Goal: Transaction & Acquisition: Purchase product/service

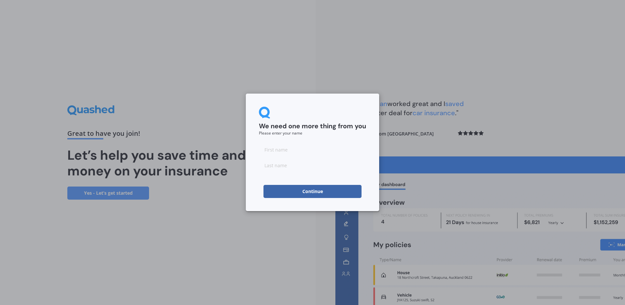
click at [312, 153] on input at bounding box center [312, 149] width 107 height 13
type input "Kirsty"
type input "[PERSON_NAME]"
click at [323, 195] on button "Continue" at bounding box center [313, 191] width 98 height 13
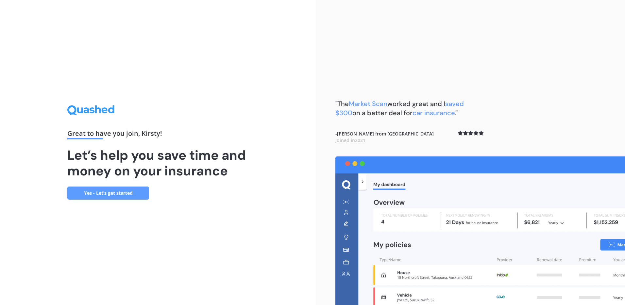
click at [130, 196] on link "Yes - Let’s get started" at bounding box center [108, 192] width 82 height 13
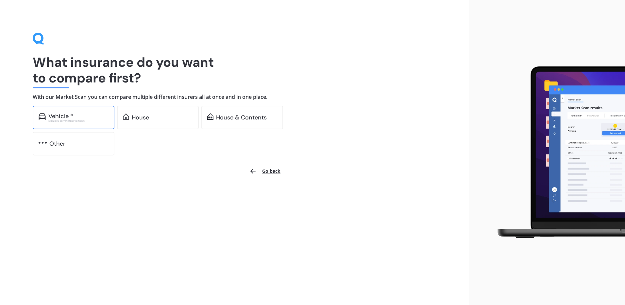
click at [83, 115] on div "Vehicle *" at bounding box center [78, 116] width 60 height 7
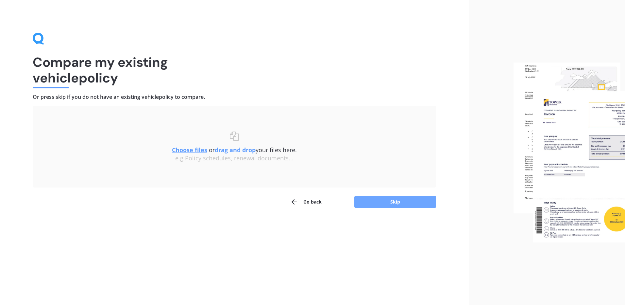
click at [397, 201] on button "Skip" at bounding box center [395, 202] width 82 height 12
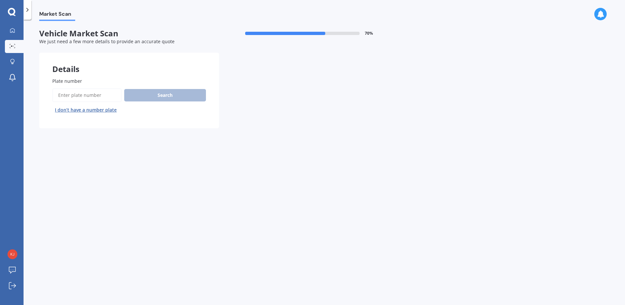
click at [145, 70] on div "Details" at bounding box center [129, 63] width 180 height 20
click at [145, 92] on div "Search I don’t have a number plate" at bounding box center [129, 101] width 154 height 27
click at [91, 96] on input "Plate number" at bounding box center [86, 95] width 69 height 14
type input "NNC645"
click at [163, 94] on button "Search" at bounding box center [165, 95] width 82 height 12
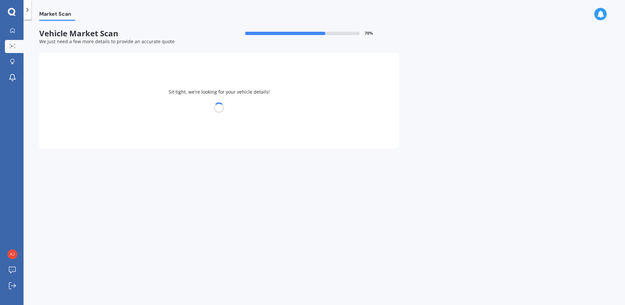
select select "MAZDA"
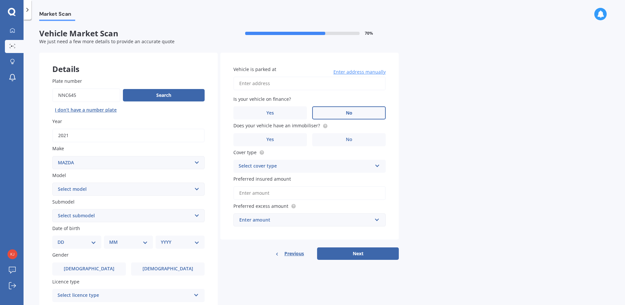
click at [351, 114] on span "No" at bounding box center [349, 113] width 7 height 6
click at [0, 0] on input "No" at bounding box center [0, 0] width 0 height 0
click at [354, 140] on label "No" at bounding box center [349, 139] width 74 height 13
click at [0, 0] on input "No" at bounding box center [0, 0] width 0 height 0
click at [347, 166] on div "Select cover type" at bounding box center [305, 166] width 133 height 8
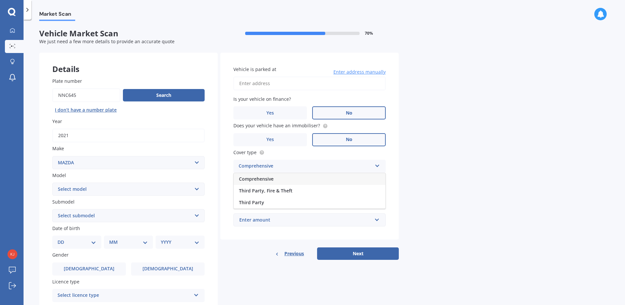
click at [344, 178] on div "Comprehensive" at bounding box center [310, 179] width 152 height 12
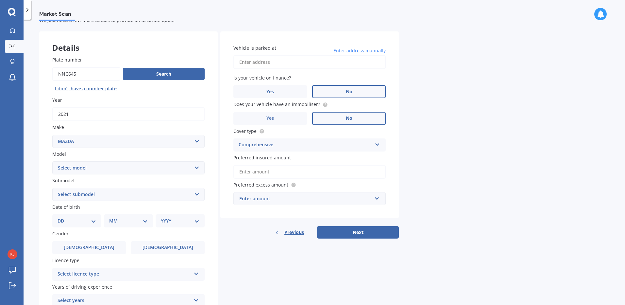
scroll to position [33, 0]
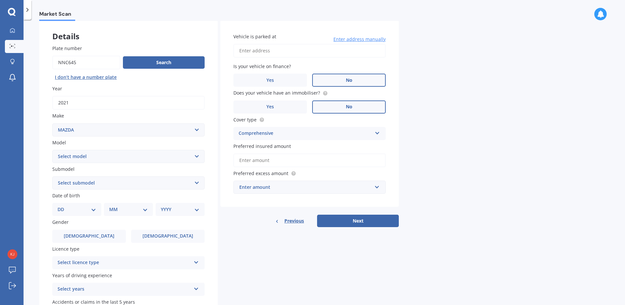
click at [102, 155] on select "Select model 121 2 3 323 323 / Familia 6 626 929 Atenza Autozam Axela AZ3 B2000…" at bounding box center [128, 156] width 152 height 13
select select "CX5"
click at [52, 150] on select "Select model 121 2 3 323 323 / Familia 6 626 929 Atenza Autozam Axela AZ3 B2000…" at bounding box center [128, 156] width 152 height 13
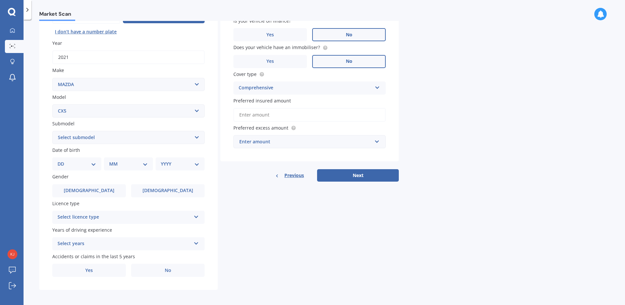
scroll to position [80, 0]
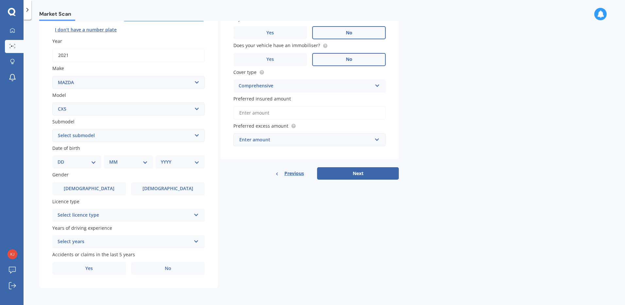
click at [118, 141] on select "Select submodel 2.2 Diesel 2WD XD 2.5S 4WD Diesel Limited 4WD GSX 2.2 Diesel St…" at bounding box center [128, 135] width 152 height 13
click at [108, 136] on select "Select submodel 2.2 Diesel 2WD XD 2.5S 4WD Diesel Limited 4WD GSX 2.2 Diesel St…" at bounding box center [128, 135] width 152 height 13
select select "FWD GLX"
click at [52, 129] on select "Select submodel 2.2 Diesel 2WD XD 2.5S 4WD Diesel Limited 4WD GSX 2.2 Diesel St…" at bounding box center [128, 135] width 152 height 13
click at [94, 163] on select "DD 01 02 03 04 05 06 07 08 09 10 11 12 13 14 15 16 17 18 19 20 21 22 23 24 25 2…" at bounding box center [77, 161] width 39 height 7
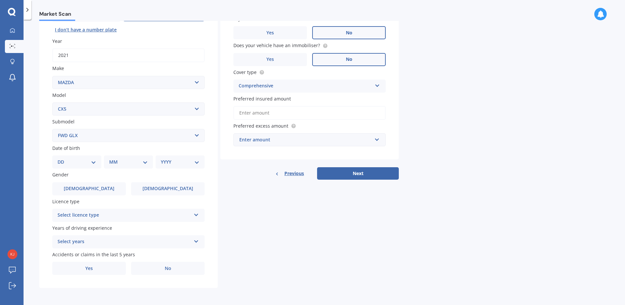
select select "15"
click at [63, 158] on select "DD 01 02 03 04 05 06 07 08 09 10 11 12 13 14 15 16 17 18 19 20 21 22 23 24 25 2…" at bounding box center [77, 161] width 39 height 7
click at [123, 163] on select "MM 01 02 03 04 05 06 07 08 09 10 11 12" at bounding box center [130, 161] width 36 height 7
select select "01"
click at [112, 158] on select "MM 01 02 03 04 05 06 07 08 09 10 11 12" at bounding box center [130, 161] width 36 height 7
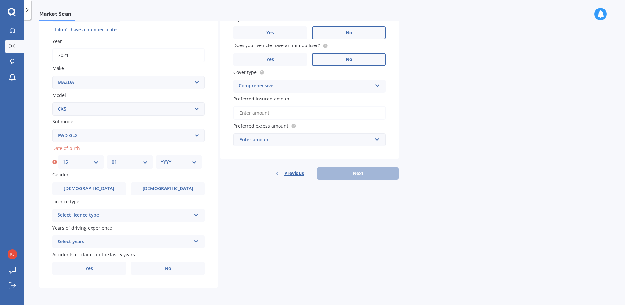
click at [176, 163] on select "YYYY 2025 2024 2023 2022 2021 2020 2019 2018 2017 2016 2015 2014 2013 2012 2011…" at bounding box center [179, 161] width 36 height 7
select select "1980"
click at [161, 158] on select "YYYY 2025 2024 2023 2022 2021 2020 2019 2018 2017 2016 2015 2014 2013 2012 2011…" at bounding box center [179, 161] width 36 height 7
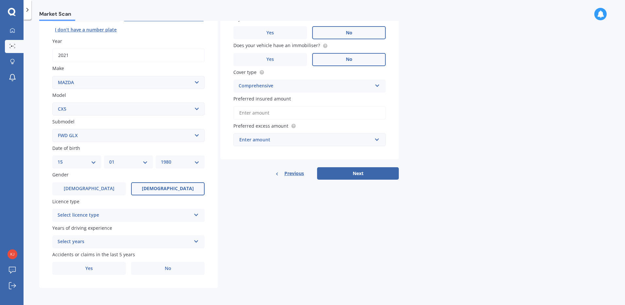
click at [164, 186] on span "[DEMOGRAPHIC_DATA]" at bounding box center [168, 189] width 52 height 6
click at [0, 0] on input "[DEMOGRAPHIC_DATA]" at bounding box center [0, 0] width 0 height 0
click at [158, 215] on div "Select licence type" at bounding box center [124, 215] width 133 height 8
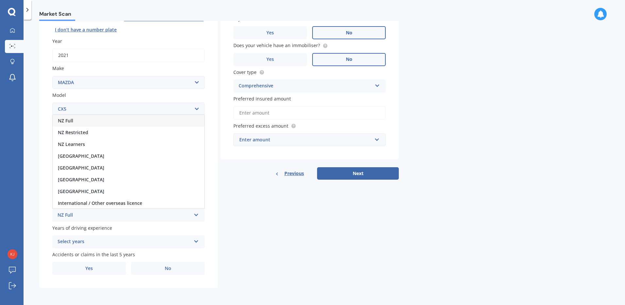
click at [151, 117] on div "NZ Full" at bounding box center [129, 121] width 152 height 12
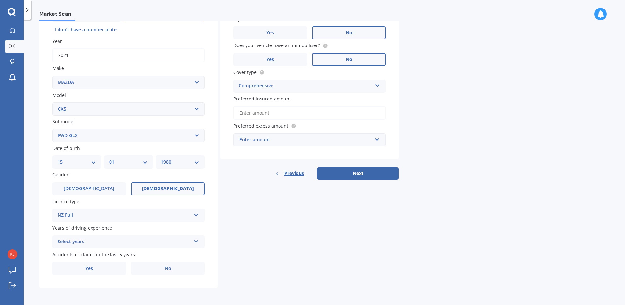
click at [142, 244] on div "Select years" at bounding box center [124, 242] width 133 height 8
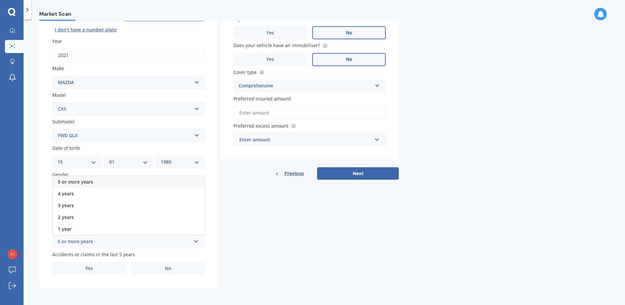
click at [131, 176] on div "5 or more years" at bounding box center [129, 182] width 152 height 12
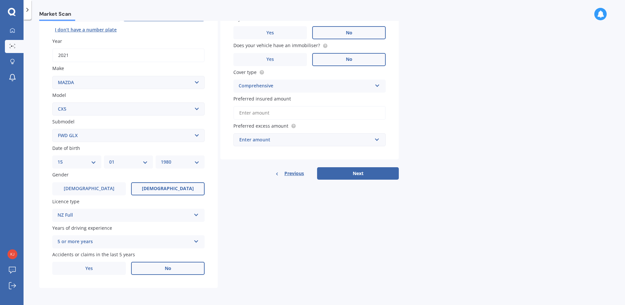
click at [166, 272] on label "No" at bounding box center [168, 268] width 74 height 13
click at [0, 0] on input "No" at bounding box center [0, 0] width 0 height 0
click at [114, 272] on label "Yes" at bounding box center [89, 268] width 74 height 13
click at [0, 0] on input "Yes" at bounding box center [0, 0] width 0 height 0
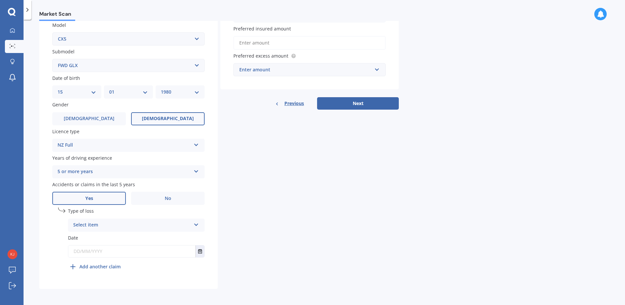
scroll to position [151, 0]
click at [135, 226] on div "Select item" at bounding box center [132, 224] width 118 height 8
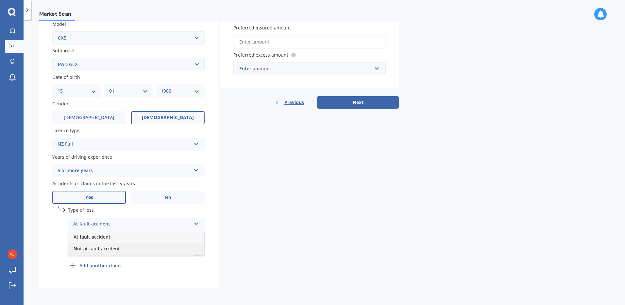
click at [134, 249] on div "Not at fault accident" at bounding box center [136, 249] width 136 height 12
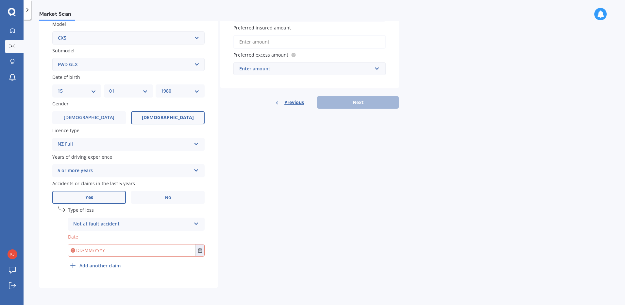
click at [134, 248] on input "text" at bounding box center [131, 250] width 127 height 12
type input "[DATE]"
click at [284, 249] on div "Details Plate number Search I don’t have a number plate Year [DATE] Make Select…" at bounding box center [219, 95] width 360 height 386
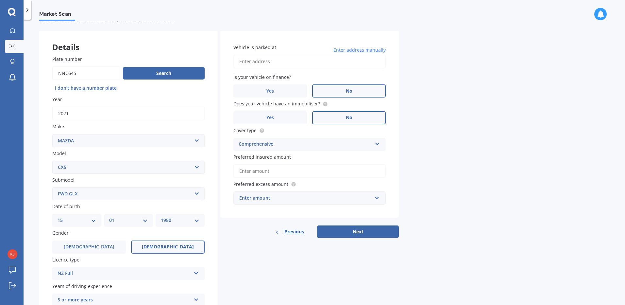
scroll to position [20, 0]
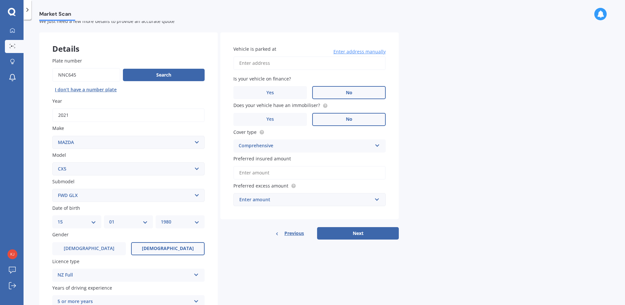
click at [279, 64] on input "Vehicle is parked at" at bounding box center [309, 63] width 152 height 14
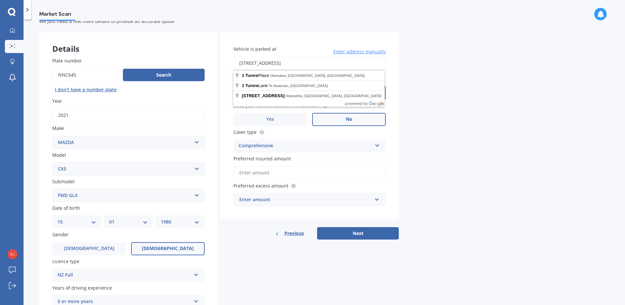
type input "[STREET_ADDRESS]"
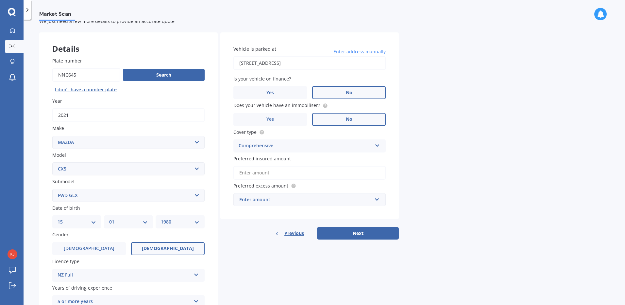
click at [345, 174] on input "Preferred insured amount" at bounding box center [309, 173] width 152 height 14
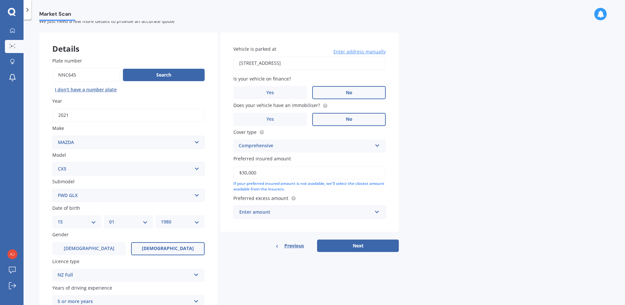
type input "$30,000"
click at [451, 173] on div "Market Scan Vehicle Market Scan 70 % We just need a few more details to provide…" at bounding box center [325, 163] width 602 height 285
click at [317, 209] on div "Enter amount" at bounding box center [305, 211] width 133 height 7
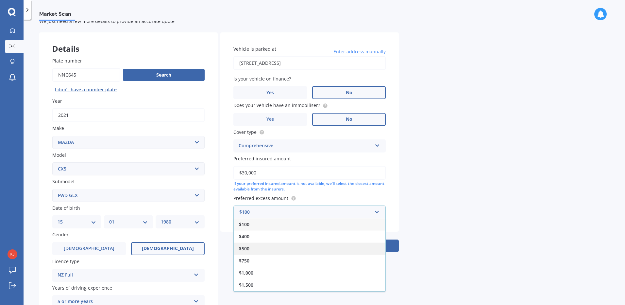
click at [292, 242] on div "$500" at bounding box center [310, 248] width 152 height 12
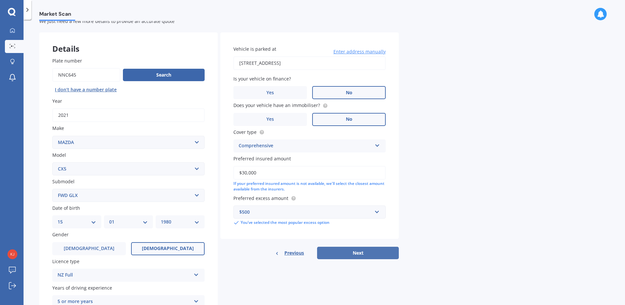
click at [366, 251] on button "Next" at bounding box center [358, 253] width 82 height 12
select select "15"
select select "01"
select select "1980"
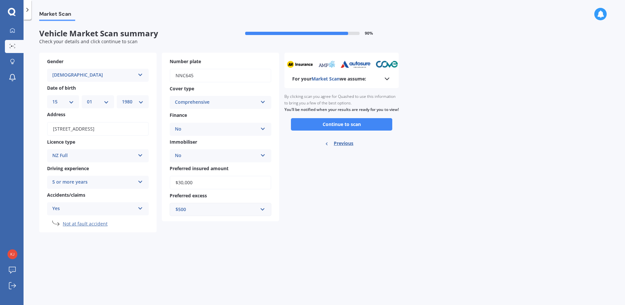
scroll to position [0, 0]
click at [333, 130] on button "Continue to scan" at bounding box center [341, 124] width 101 height 12
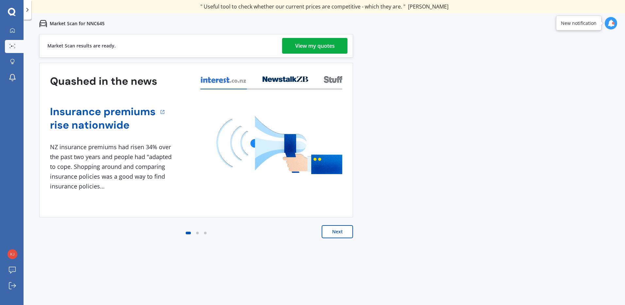
click at [324, 46] on div "View my quotes" at bounding box center [315, 46] width 40 height 16
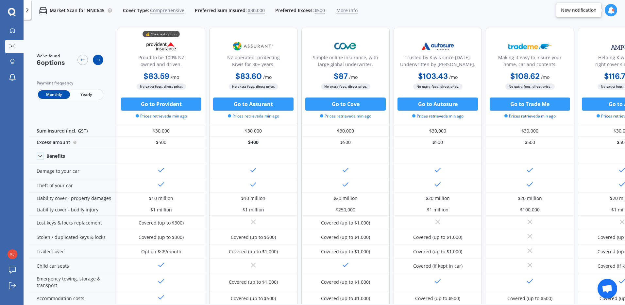
click at [99, 60] on icon at bounding box center [98, 60] width 4 height 2
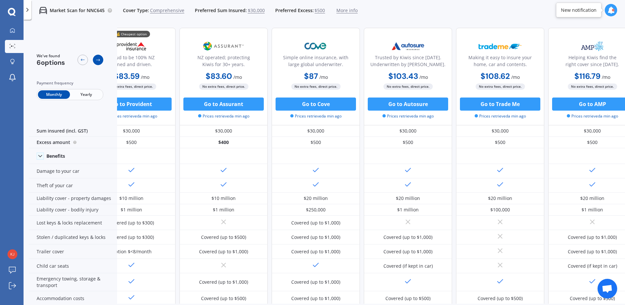
scroll to position [0, 44]
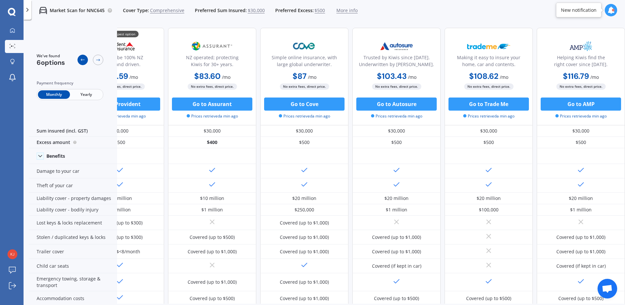
click at [85, 59] on icon at bounding box center [82, 59] width 5 height 5
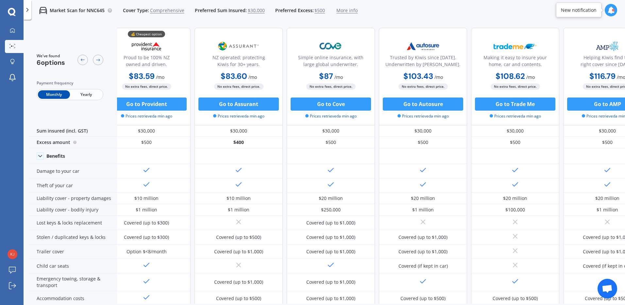
scroll to position [0, 0]
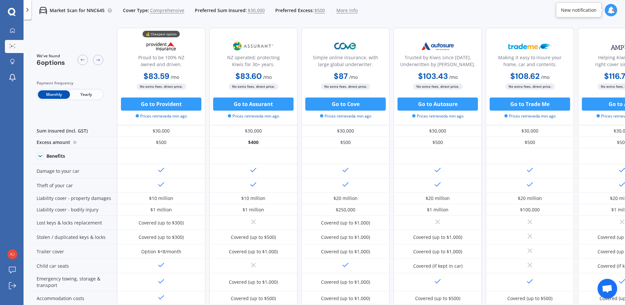
click at [88, 90] on span "Yearly" at bounding box center [86, 94] width 32 height 9
click at [254, 10] on span "$30,000" at bounding box center [256, 10] width 17 height 7
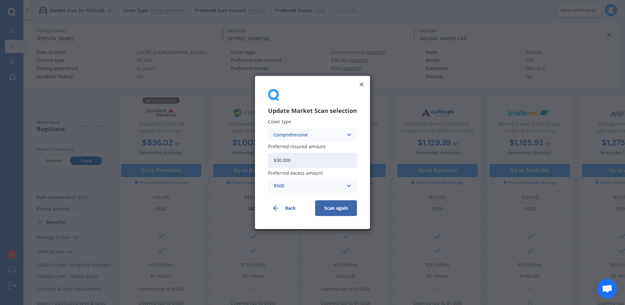
click at [299, 161] on input "$30,000" at bounding box center [312, 160] width 89 height 15
drag, startPoint x: 299, startPoint y: 161, endPoint x: 263, endPoint y: 159, distance: 36.3
click at [263, 159] on div "Update Market Scan selection Cover type Comprehensive Comprehensive Third Party…" at bounding box center [312, 152] width 115 height 153
type input "$25,000"
click at [343, 209] on button "Scan again" at bounding box center [336, 208] width 42 height 16
